Goal: Information Seeking & Learning: Learn about a topic

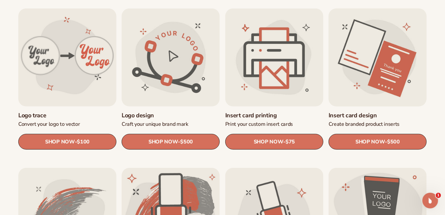
scroll to position [327, 0]
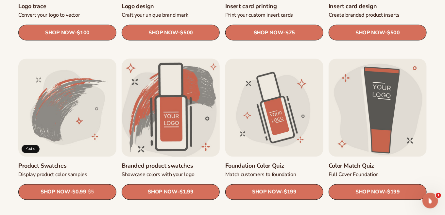
click at [195, 170] on link "Branded product swatches" at bounding box center [170, 166] width 98 height 8
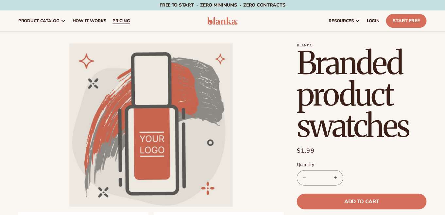
click at [115, 24] on span "pricing" at bounding box center [120, 20] width 17 height 5
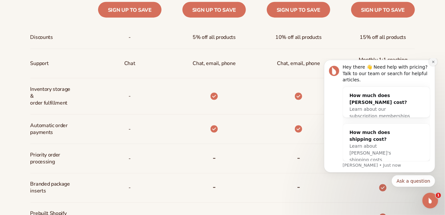
click at [433, 63] on icon "Dismiss notification" at bounding box center [432, 61] width 2 height 2
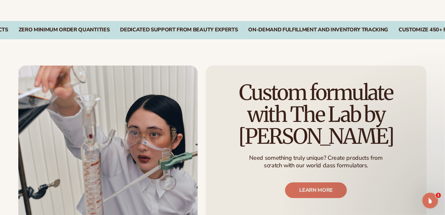
scroll to position [762, 0]
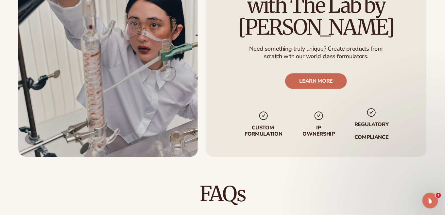
click at [336, 83] on link "LEARN MORE" at bounding box center [316, 81] width 62 height 16
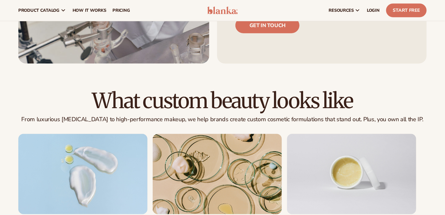
scroll to position [218, 0]
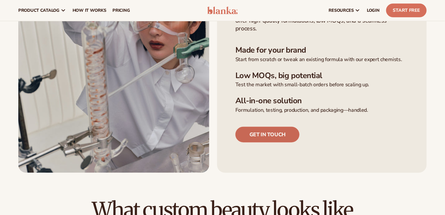
click at [247, 130] on link "Get in touch" at bounding box center [267, 135] width 64 height 16
